Goal: Information Seeking & Learning: Check status

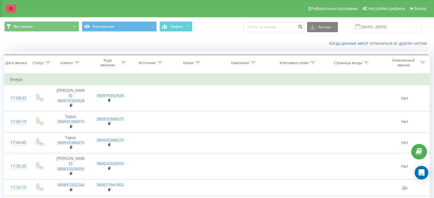
click at [13, 10] on link at bounding box center [11, 9] width 10 height 8
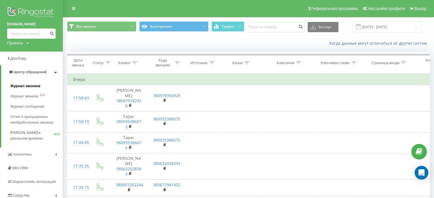
click at [37, 87] on span "Журнал звонков" at bounding box center [25, 86] width 30 height 6
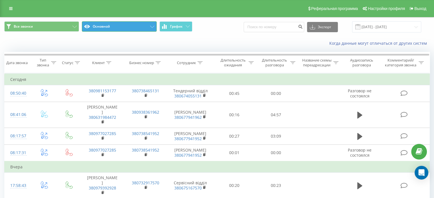
click at [143, 30] on button "Основной" at bounding box center [119, 26] width 75 height 10
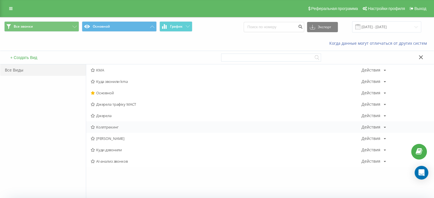
click at [121, 123] on div "Коллтрекинг Действия Редактировать Копировать Удалить По умолчанию Поделиться" at bounding box center [259, 127] width 347 height 11
click at [117, 127] on span "Коллтрекинг" at bounding box center [226, 127] width 271 height 4
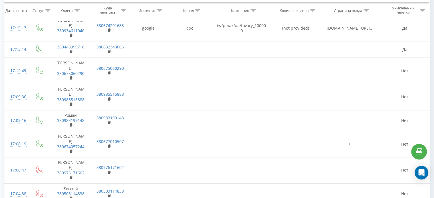
scroll to position [442, 0]
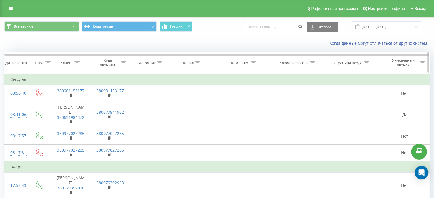
click at [367, 63] on icon at bounding box center [365, 62] width 5 height 3
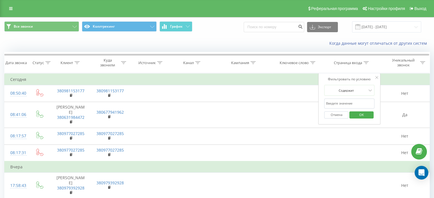
click at [347, 101] on input "text" at bounding box center [349, 104] width 50 height 10
type input "kma"
click at [357, 115] on span "OK" at bounding box center [361, 114] width 16 height 9
